Goal: Check status: Check status

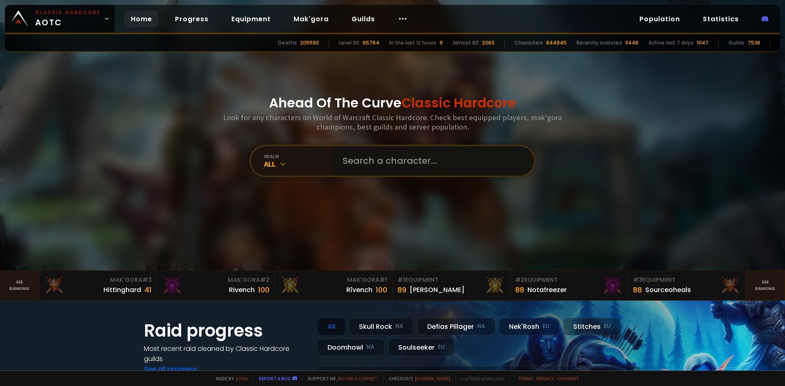
drag, startPoint x: 411, startPoint y: 164, endPoint x: 407, endPoint y: 158, distance: 6.8
click at [411, 164] on input "text" at bounding box center [431, 160] width 186 height 29
type input "xehla"
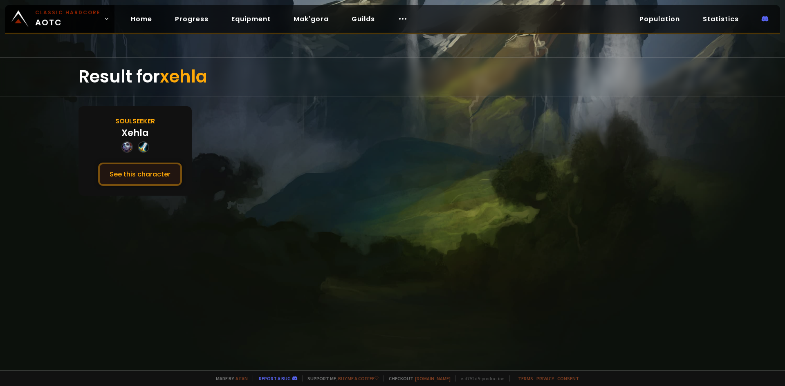
click at [137, 174] on button "See this character" at bounding box center [140, 174] width 84 height 23
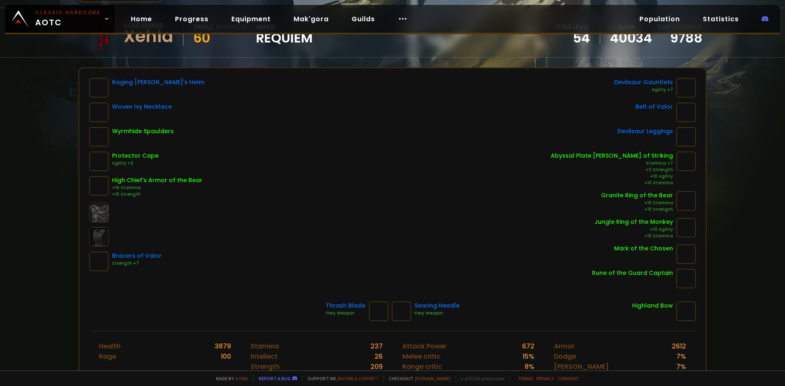
scroll to position [82, 0]
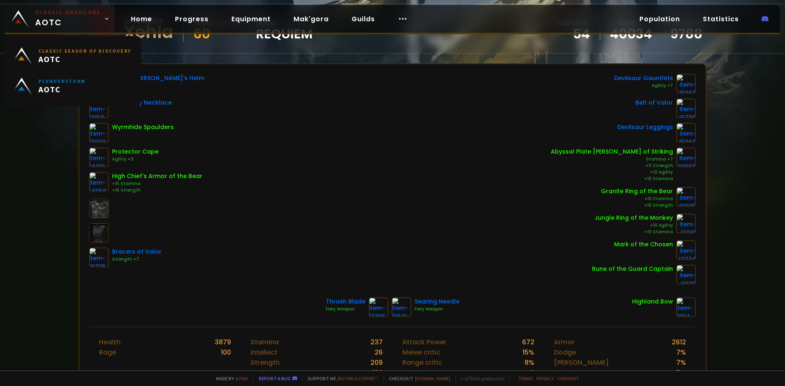
click at [66, 18] on span "Classic Hardcore AOTC" at bounding box center [67, 19] width 65 height 20
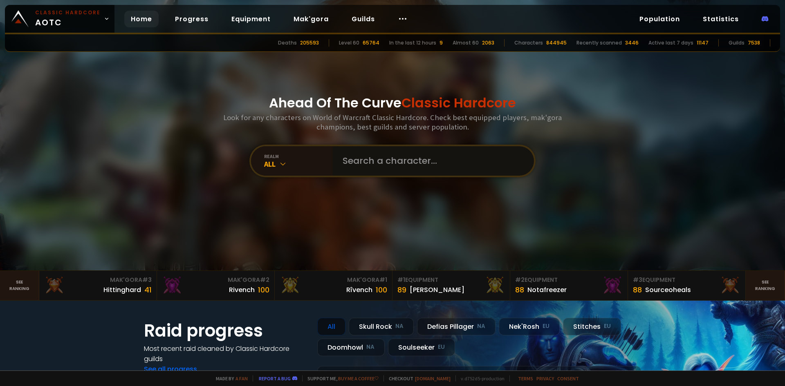
click at [366, 153] on input "text" at bounding box center [431, 160] width 186 height 29
paste input "Jólvanezígy"
type input "Jólvanezígy"
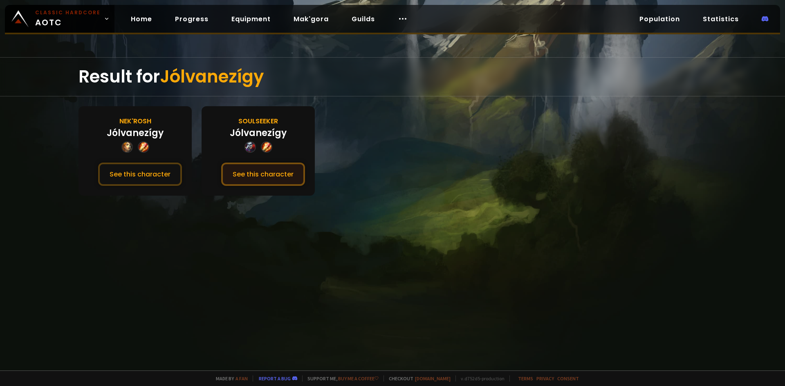
click at [300, 181] on button "See this character" at bounding box center [263, 174] width 84 height 23
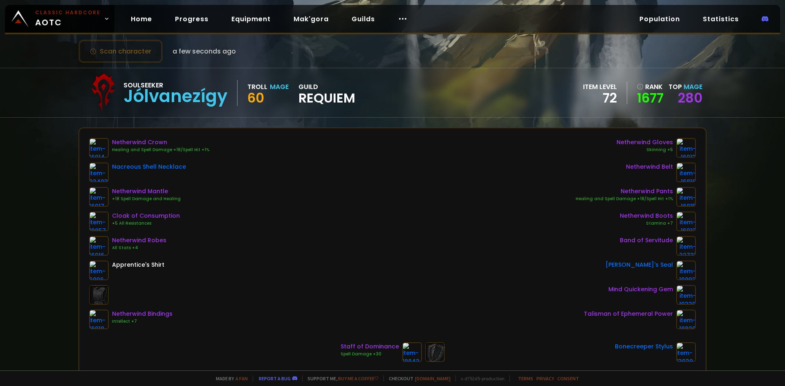
scroll to position [41, 0]
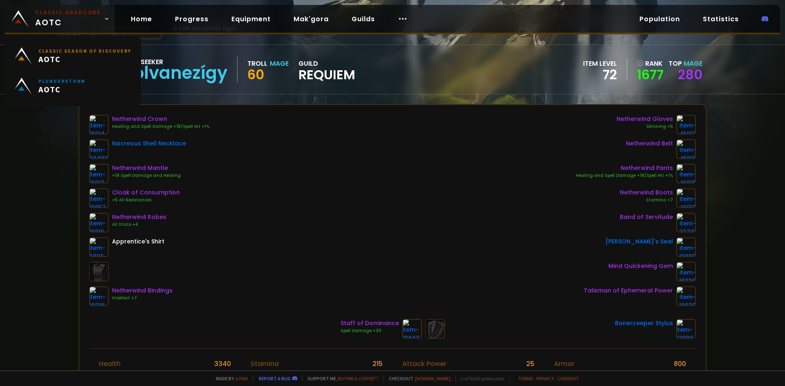
click at [69, 12] on small "Classic Hardcore" at bounding box center [67, 12] width 65 height 7
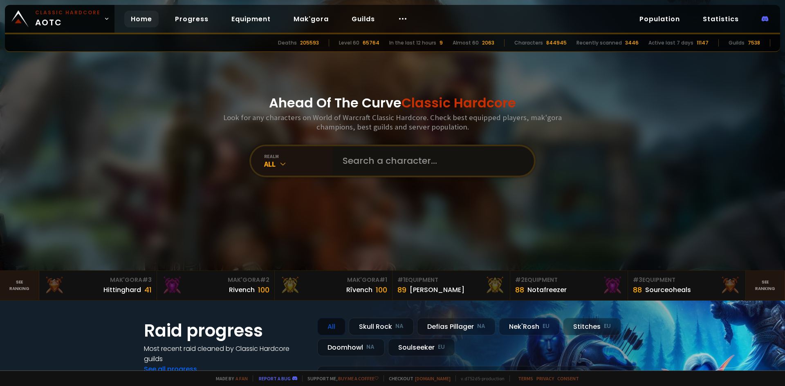
click at [413, 165] on input "text" at bounding box center [431, 160] width 186 height 29
paste input "Yeman"
type input "Yeman"
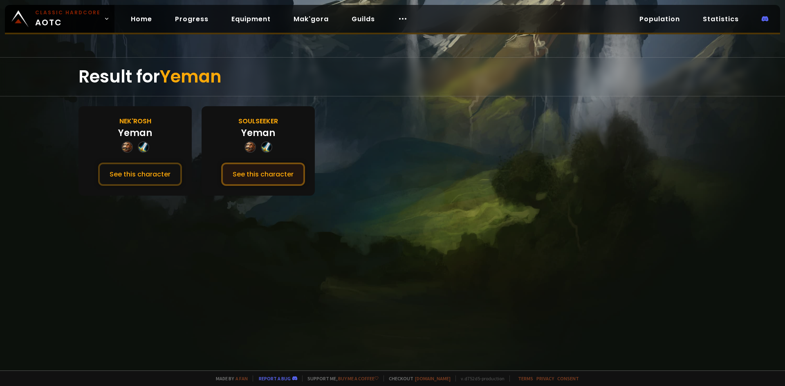
click at [266, 176] on button "See this character" at bounding box center [263, 174] width 84 height 23
